Goal: Information Seeking & Learning: Learn about a topic

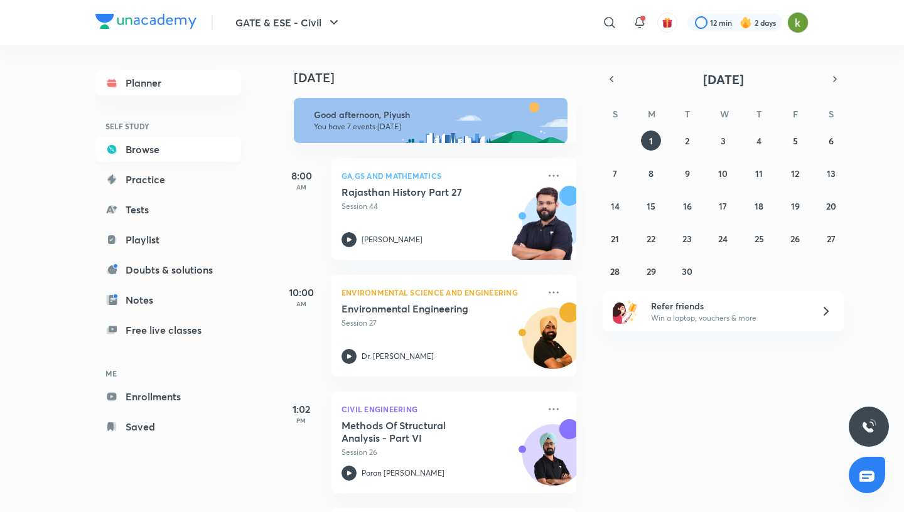
click at [143, 144] on link "Browse" at bounding box center [168, 149] width 146 height 25
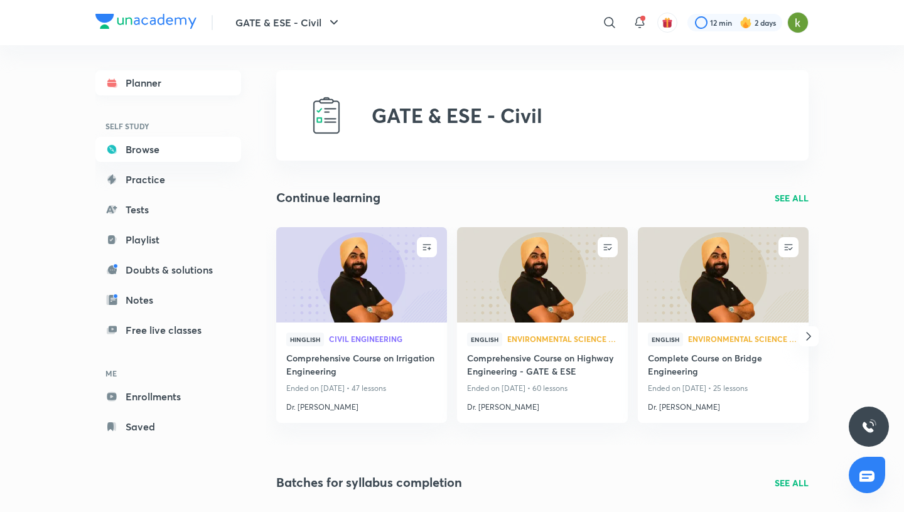
click at [167, 76] on link "Planner" at bounding box center [168, 82] width 146 height 25
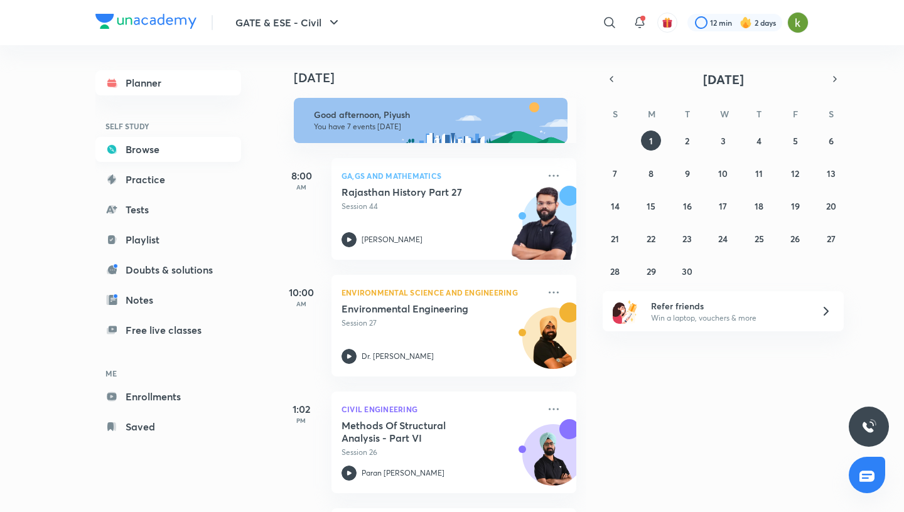
click at [158, 142] on link "Browse" at bounding box center [168, 149] width 146 height 25
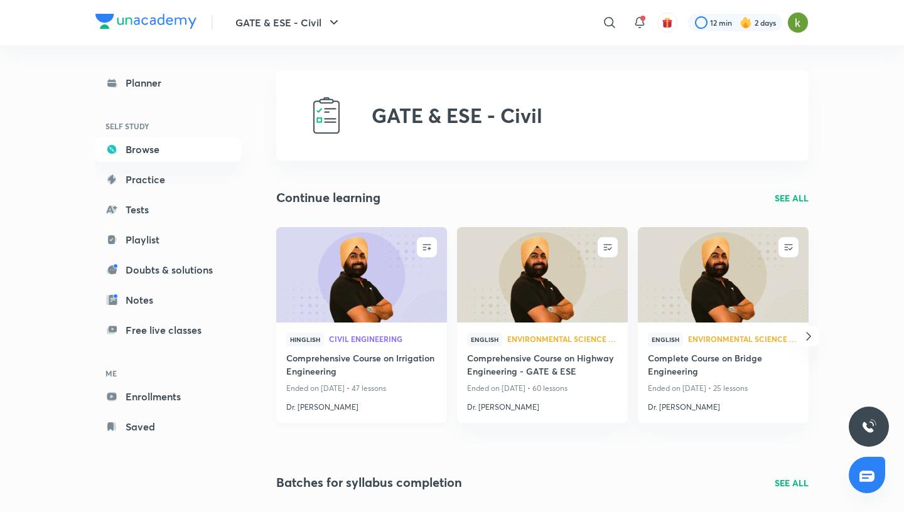
click at [401, 305] on img at bounding box center [361, 274] width 174 height 97
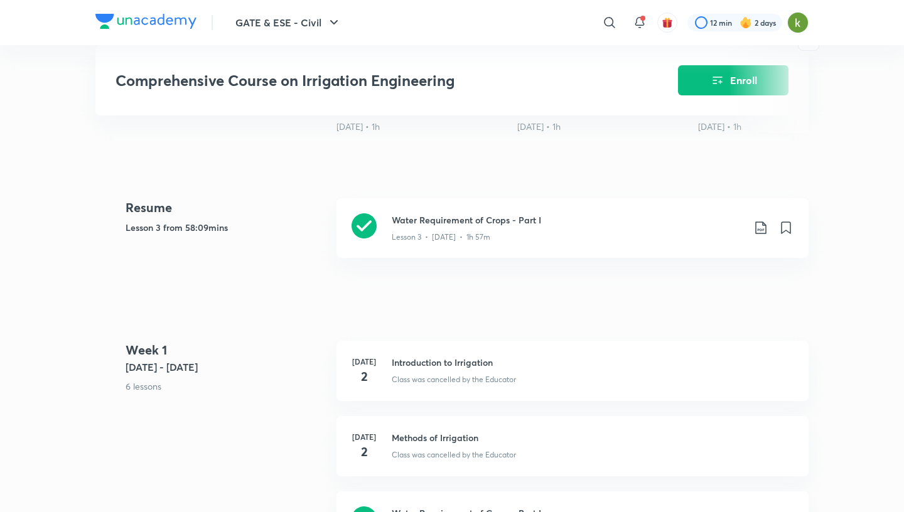
scroll to position [478, 0]
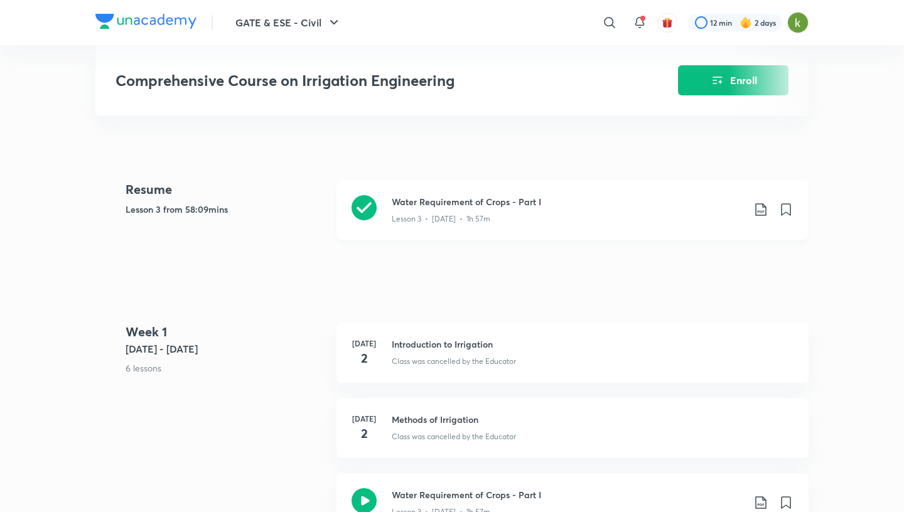
click at [361, 202] on icon at bounding box center [364, 207] width 25 height 25
